Goal: Information Seeking & Learning: Learn about a topic

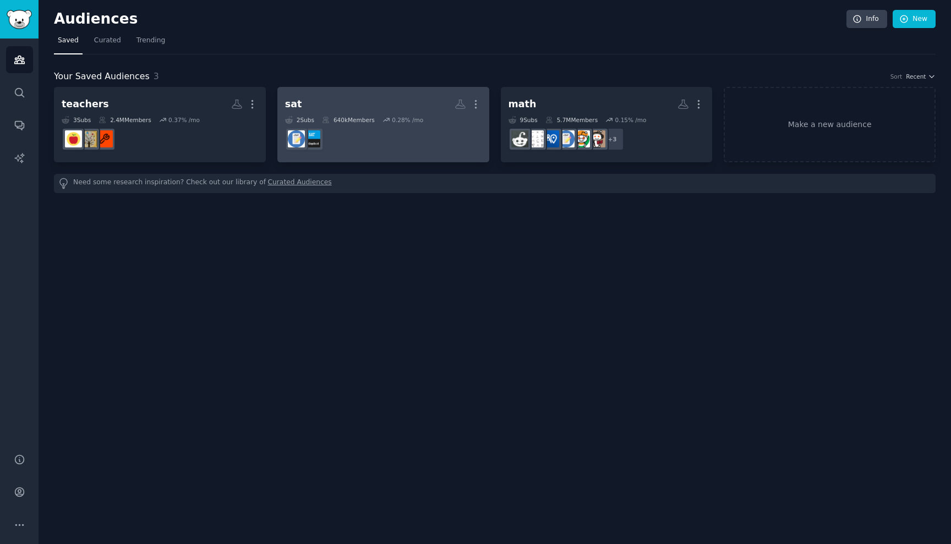
click at [341, 125] on dd "r/Sat" at bounding box center [383, 139] width 196 height 31
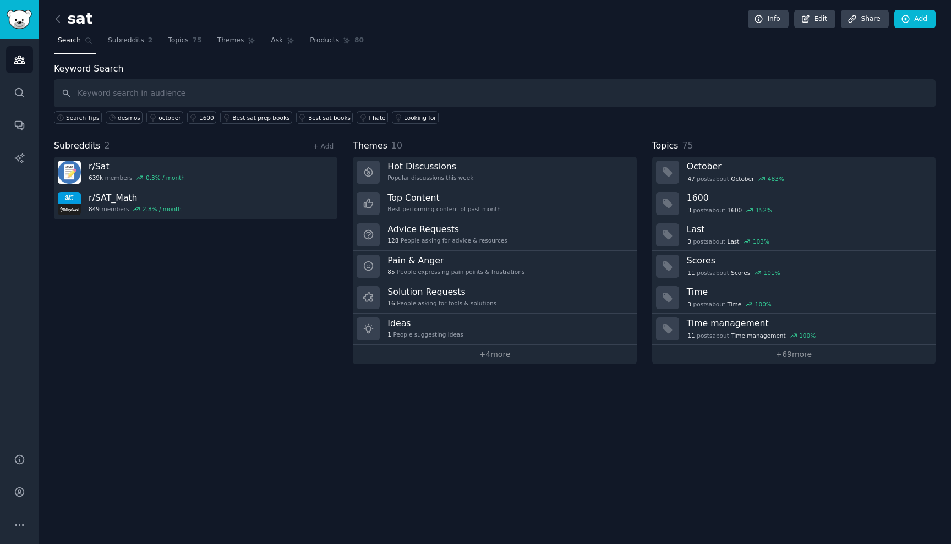
click at [590, 144] on div "Themes 10" at bounding box center [494, 146] width 283 height 14
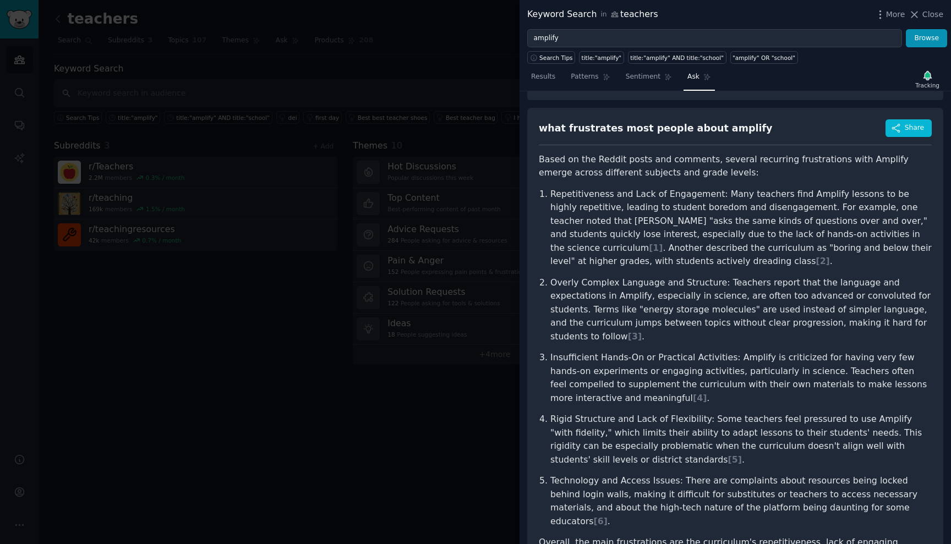
scroll to position [36, 0]
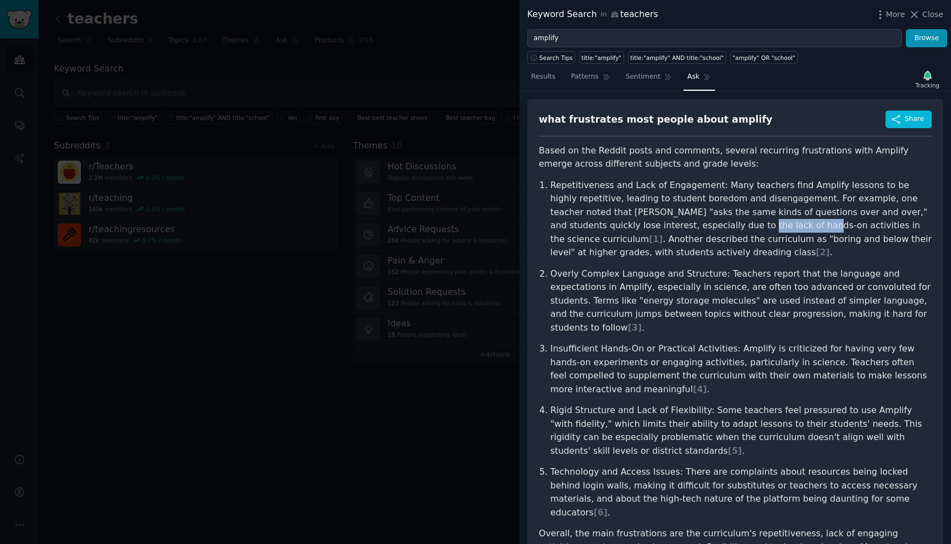
drag, startPoint x: 640, startPoint y: 226, endPoint x: 702, endPoint y: 225, distance: 61.6
click at [702, 225] on p "Repetitiveness and Lack of Engagement: Many teachers find Amplify lessons to be…" at bounding box center [740, 219] width 381 height 81
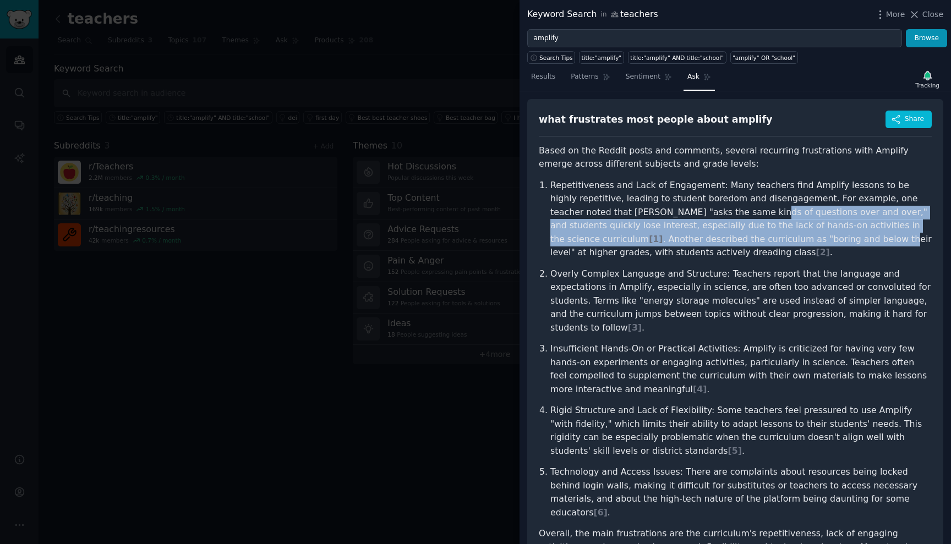
drag, startPoint x: 678, startPoint y: 212, endPoint x: 704, endPoint y: 236, distance: 34.7
click at [704, 236] on p "Repetitiveness and Lack of Engagement: Many teachers find Amplify lessons to be…" at bounding box center [740, 219] width 381 height 81
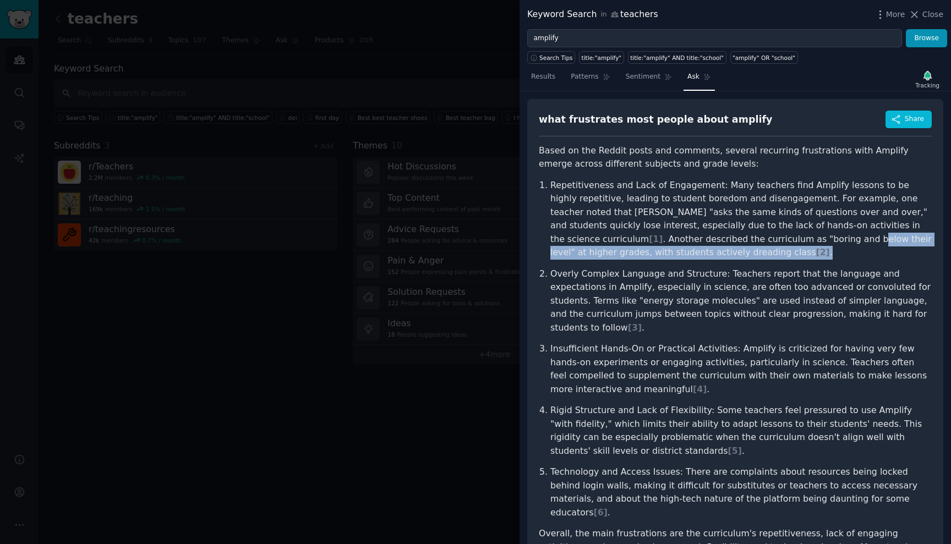
drag, startPoint x: 672, startPoint y: 235, endPoint x: 723, endPoint y: 248, distance: 52.9
click at [723, 248] on p "Repetitiveness and Lack of Engagement: Many teachers find Amplify lessons to be…" at bounding box center [740, 219] width 381 height 81
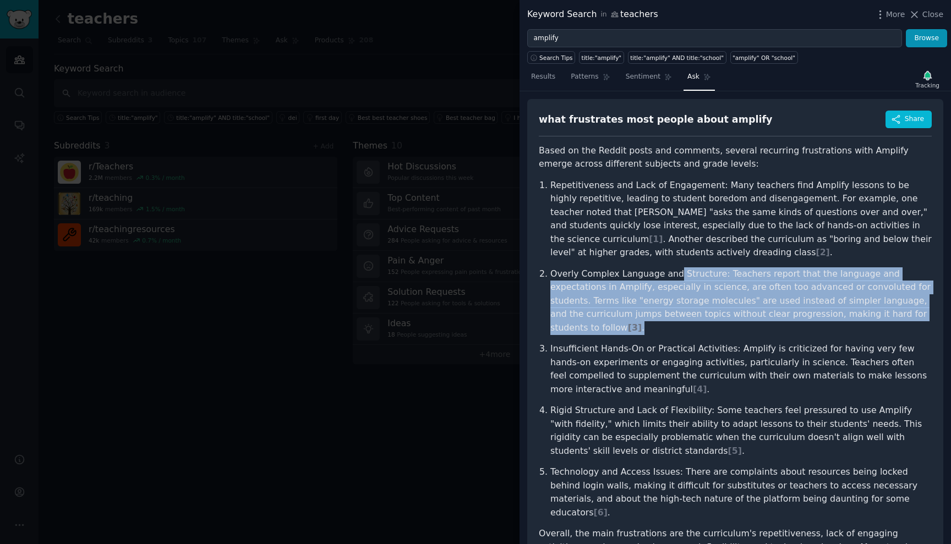
drag, startPoint x: 670, startPoint y: 270, endPoint x: 715, endPoint y: 318, distance: 65.0
click at [715, 318] on p "Overly Complex Language and Structure: Teachers report that the language and ex…" at bounding box center [740, 301] width 381 height 68
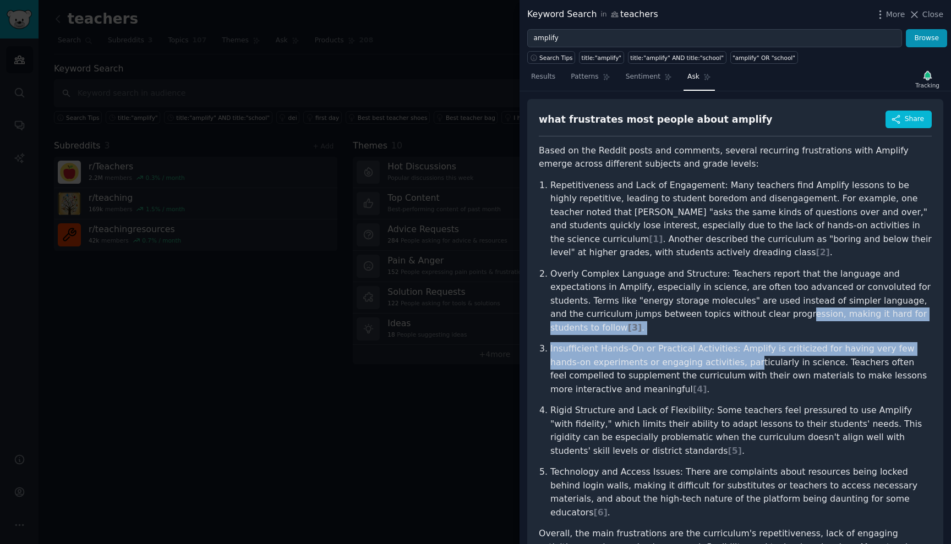
drag, startPoint x: 688, startPoint y: 313, endPoint x: 704, endPoint y: 347, distance: 37.9
click at [704, 347] on ol "Repetitiveness and Lack of Engagement: Many teachers find Amplify lessons to be…" at bounding box center [735, 349] width 393 height 341
click at [704, 347] on p "Insufficient Hands-On or Practical Activities: Amplify is criticized for having…" at bounding box center [740, 369] width 381 height 54
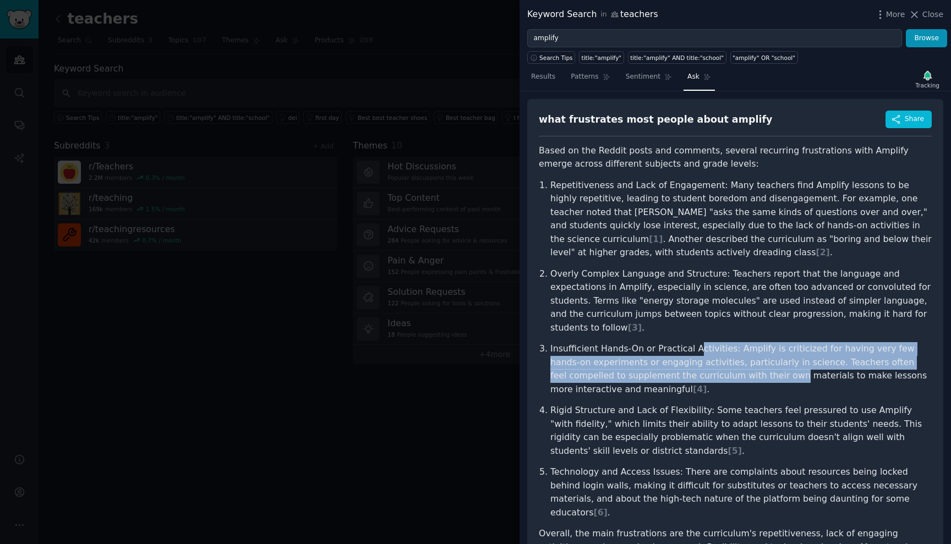
drag, startPoint x: 689, startPoint y: 330, endPoint x: 711, endPoint y: 357, distance: 34.8
click at [711, 357] on p "Insufficient Hands-On or Practical Activities: Amplify is criticized for having…" at bounding box center [740, 369] width 381 height 54
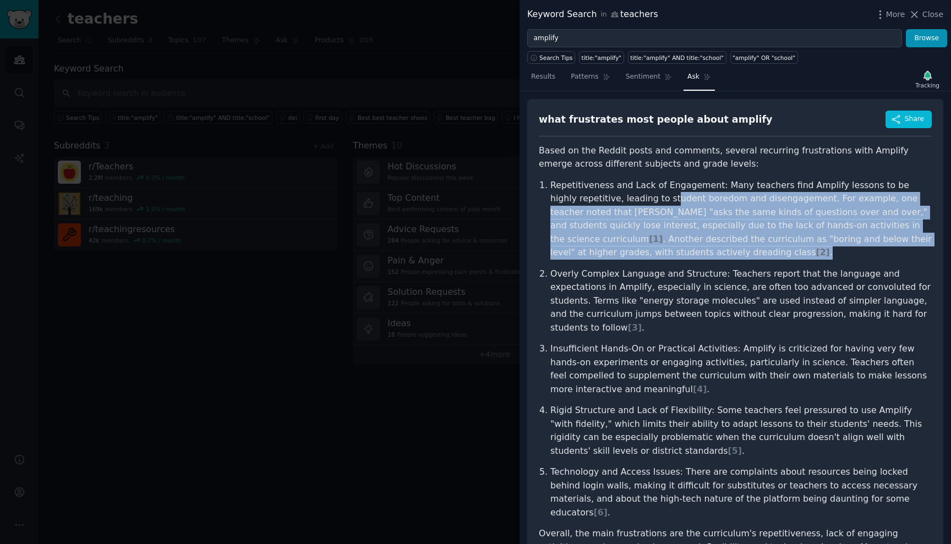
drag, startPoint x: 642, startPoint y: 196, endPoint x: 707, endPoint y: 253, distance: 86.6
click at [707, 253] on p "Repetitiveness and Lack of Engagement: Many teachers find Amplify lessons to be…" at bounding box center [740, 219] width 381 height 81
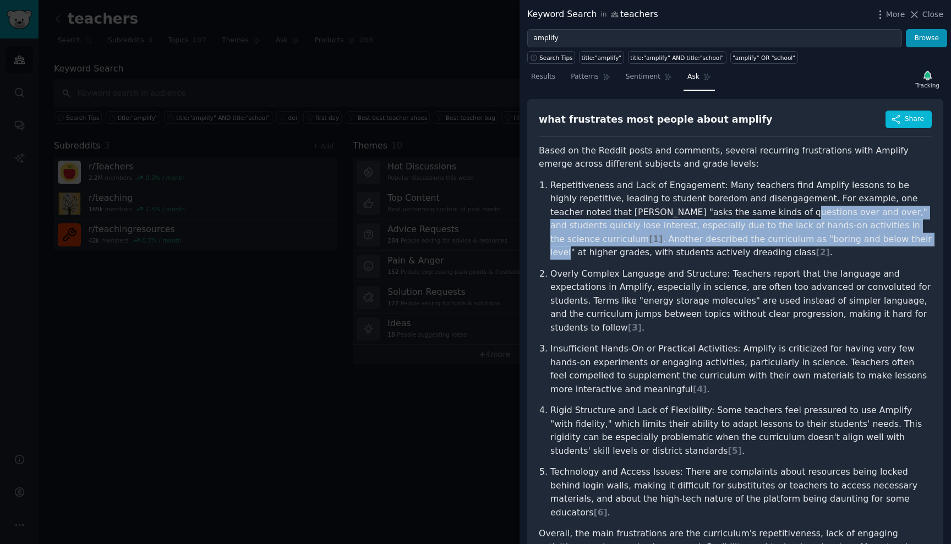
drag, startPoint x: 706, startPoint y: 204, endPoint x: 734, endPoint y: 231, distance: 38.9
click at [734, 231] on p "Repetitiveness and Lack of Engagement: Many teachers find Amplify lessons to be…" at bounding box center [740, 219] width 381 height 81
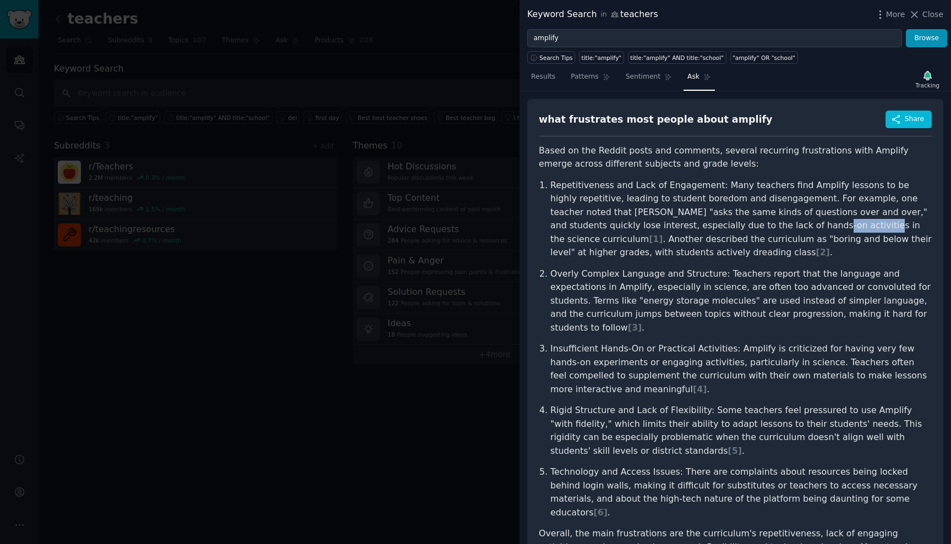
drag, startPoint x: 710, startPoint y: 227, endPoint x: 751, endPoint y: 228, distance: 41.3
click at [751, 228] on p "Repetitiveness and Lack of Engagement: Many teachers find Amplify lessons to be…" at bounding box center [740, 219] width 381 height 81
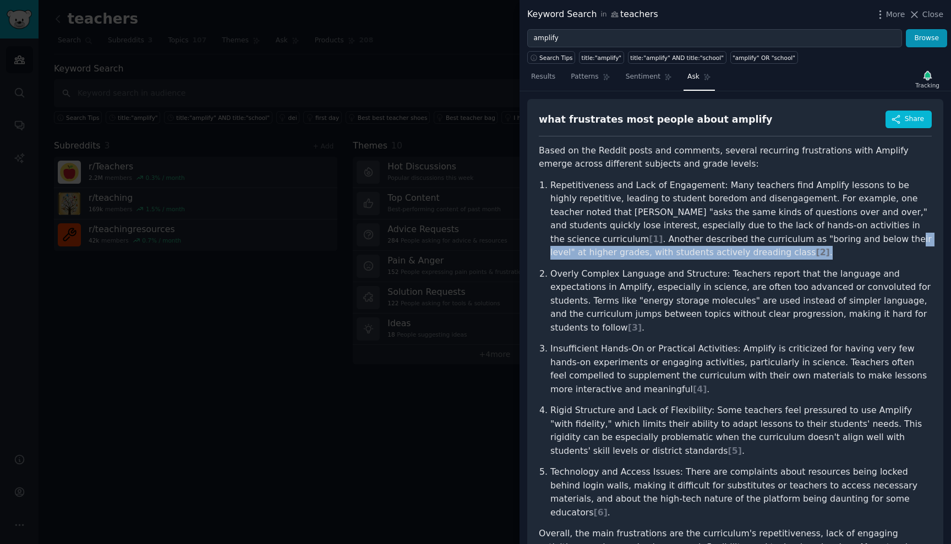
drag, startPoint x: 706, startPoint y: 239, endPoint x: 718, endPoint y: 248, distance: 15.3
click at [718, 248] on p "Repetitiveness and Lack of Engagement: Many teachers find Amplify lessons to be…" at bounding box center [740, 219] width 381 height 81
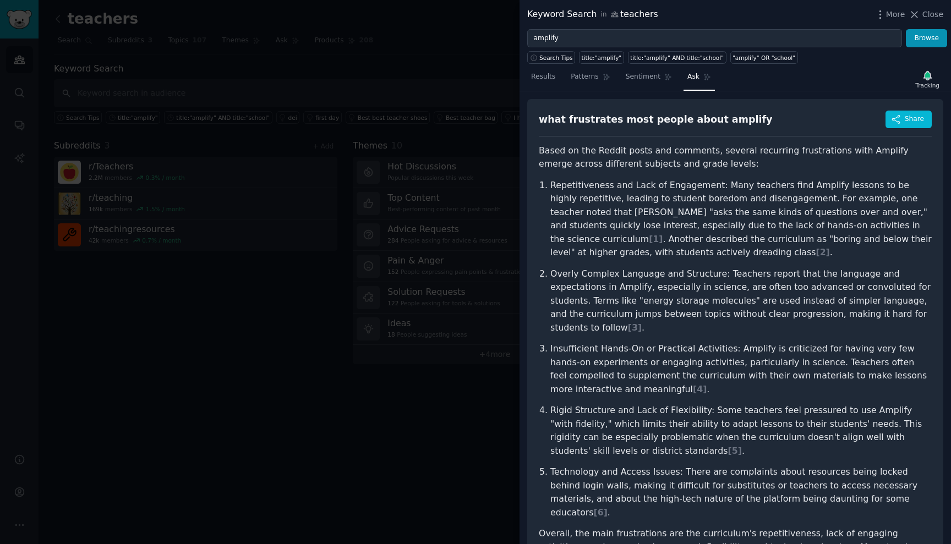
click at [718, 248] on p "Repetitiveness and Lack of Engagement: Many teachers find Amplify lessons to be…" at bounding box center [740, 219] width 381 height 81
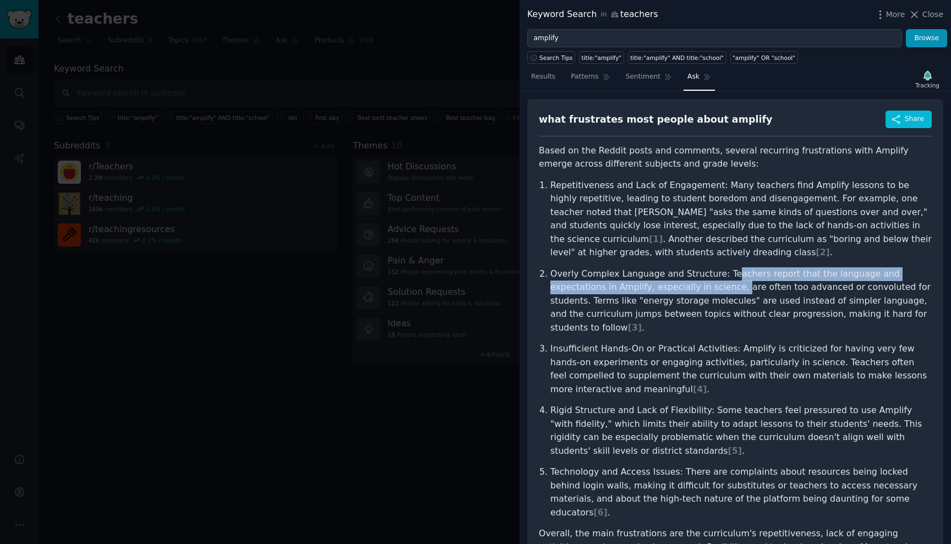
drag, startPoint x: 726, startPoint y: 276, endPoint x: 669, endPoint y: 289, distance: 58.6
click at [669, 289] on p "Overly Complex Language and Structure: Teachers report that the language and ex…" at bounding box center [740, 301] width 381 height 68
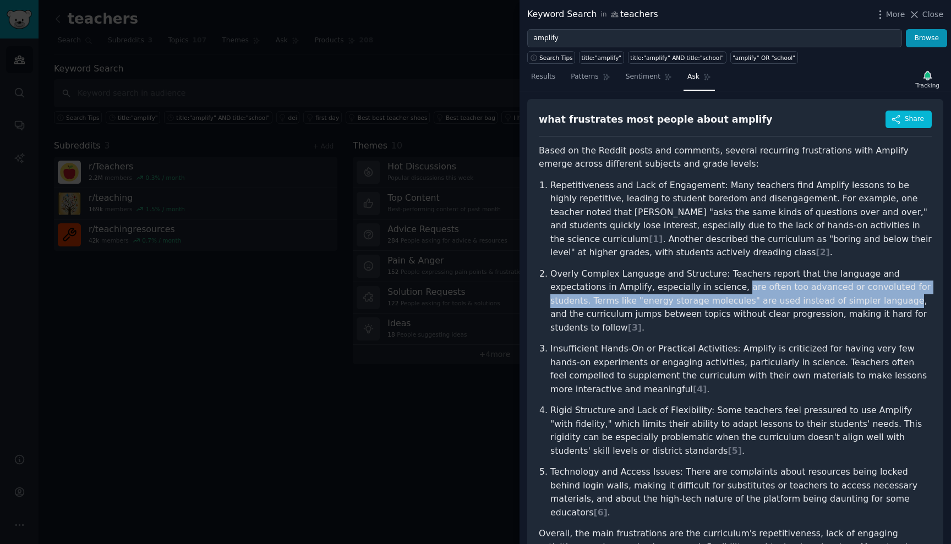
drag, startPoint x: 669, startPoint y: 289, endPoint x: 791, endPoint y: 302, distance: 123.4
click at [791, 302] on p "Overly Complex Language and Structure: Teachers report that the language and ex…" at bounding box center [740, 301] width 381 height 68
